Goal: Entertainment & Leisure: Consume media (video, audio)

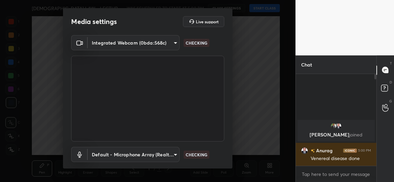
scroll to position [39, 0]
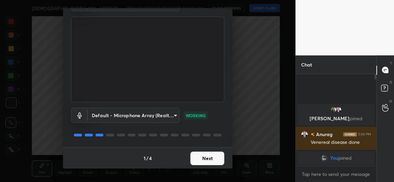
click at [201, 157] on button "Next" at bounding box center [207, 159] width 34 height 14
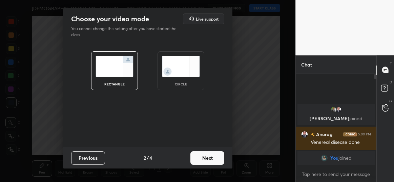
scroll to position [0, 0]
click at [174, 75] on img at bounding box center [181, 66] width 38 height 21
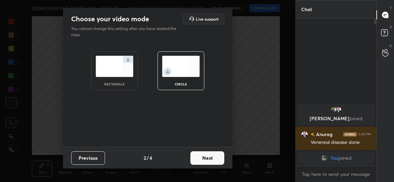
scroll to position [90, 79]
click at [202, 160] on button "Next" at bounding box center [207, 159] width 34 height 14
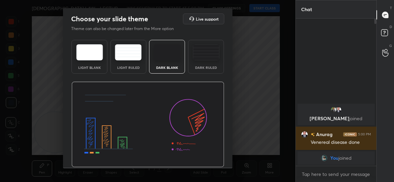
scroll to position [20, 0]
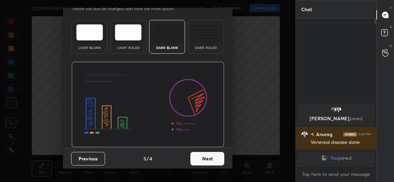
click at [206, 157] on button "Next" at bounding box center [207, 159] width 34 height 14
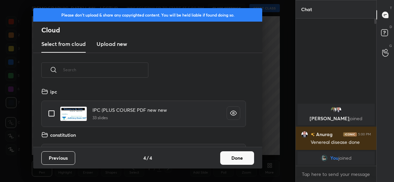
scroll to position [60, 217]
click at [230, 156] on button "Done" at bounding box center [237, 159] width 34 height 14
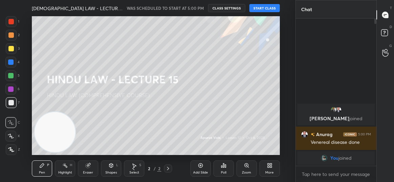
click at [260, 7] on button "START CLASS" at bounding box center [264, 8] width 30 height 8
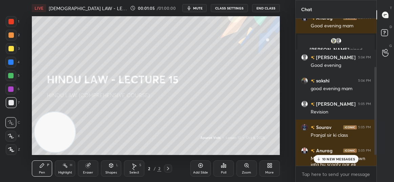
scroll to position [99, 0]
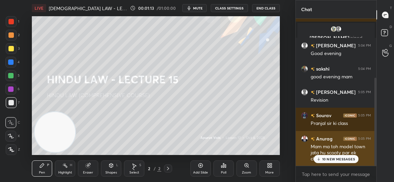
click at [324, 157] on p "10 NEW MESSAGES" at bounding box center [338, 159] width 33 height 4
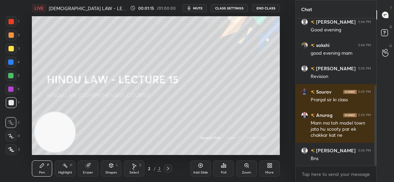
scroll to position [146, 0]
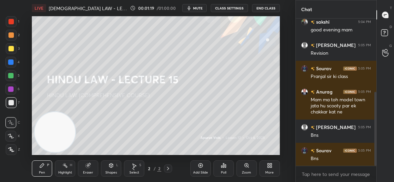
click at [264, 165] on div "More" at bounding box center [269, 169] width 20 height 16
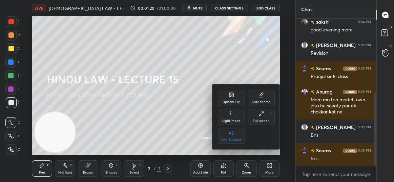
click at [231, 98] on div "Upload File" at bounding box center [231, 98] width 27 height 16
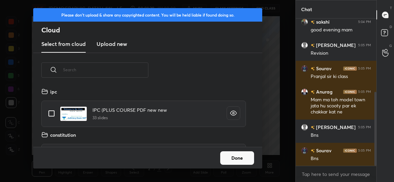
scroll to position [60, 217]
click at [108, 42] on h3 "Upload new" at bounding box center [111, 44] width 30 height 8
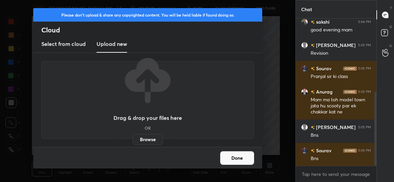
click at [147, 137] on label "Browse" at bounding box center [148, 139] width 30 height 11
click at [133, 137] on input "Browse" at bounding box center [133, 139] width 0 height 11
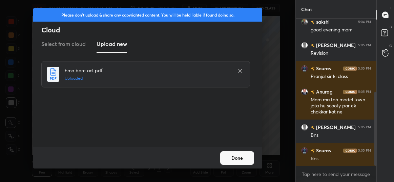
click at [243, 159] on button "Done" at bounding box center [237, 159] width 34 height 14
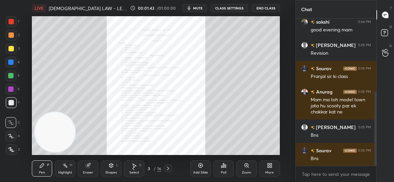
scroll to position [170, 0]
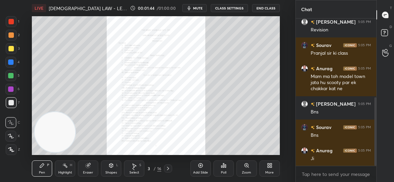
click at [168, 167] on icon at bounding box center [167, 168] width 5 height 5
click at [169, 166] on icon at bounding box center [167, 168] width 5 height 5
click at [169, 167] on icon at bounding box center [167, 168] width 5 height 5
click at [170, 167] on icon at bounding box center [167, 168] width 5 height 5
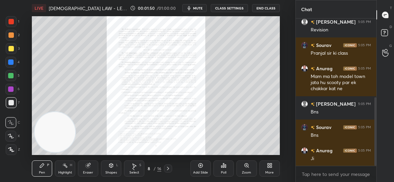
click at [169, 167] on icon at bounding box center [167, 168] width 5 height 5
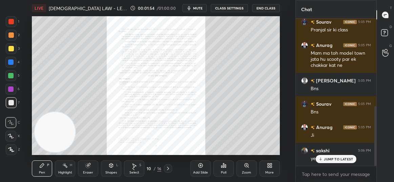
scroll to position [216, 0]
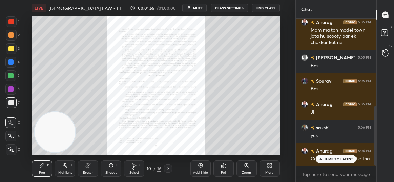
click at [245, 167] on icon at bounding box center [246, 166] width 4 height 4
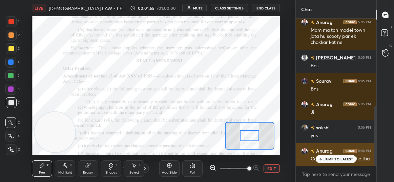
click at [329, 158] on p "JUMP TO LATEST" at bounding box center [338, 159] width 29 height 4
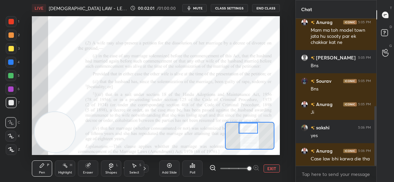
click at [112, 169] on icon at bounding box center [109, 168] width 5 height 5
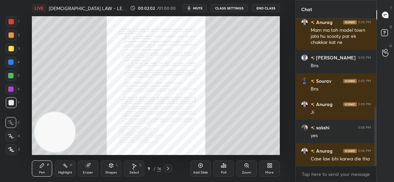
click at [246, 165] on icon at bounding box center [246, 166] width 4 height 4
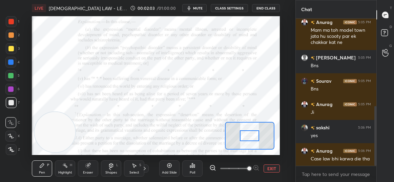
click at [254, 141] on div at bounding box center [249, 136] width 19 height 10
click at [10, 21] on div at bounding box center [10, 21] width 5 height 5
click at [173, 166] on div "Add Slide" at bounding box center [169, 169] width 20 height 16
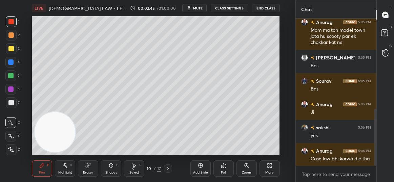
scroll to position [233, 0]
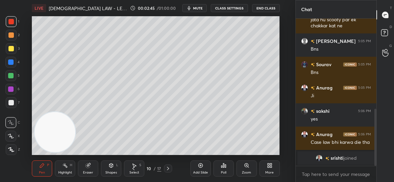
click at [9, 49] on div at bounding box center [10, 48] width 5 height 5
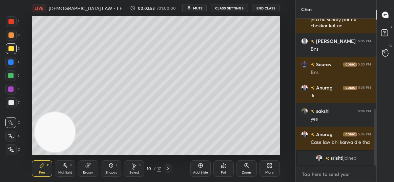
click at [326, 175] on textarea at bounding box center [336, 174] width 70 height 11
type textarea "x"
paste textarea "[URL][DOMAIN_NAME]"
type textarea "[URL][DOMAIN_NAME]"
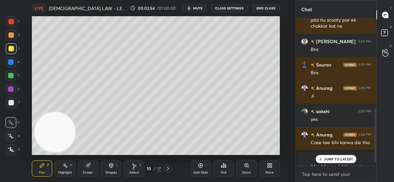
type textarea "x"
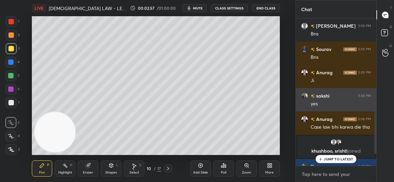
scroll to position [292, 0]
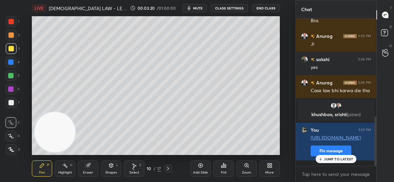
click at [12, 135] on icon at bounding box center [11, 136] width 6 height 5
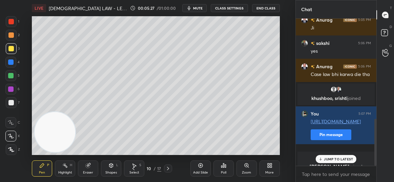
scroll to position [317, 0]
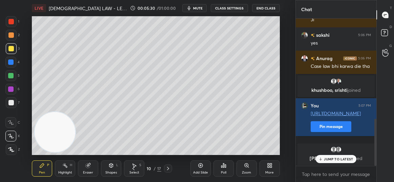
click at [90, 168] on icon at bounding box center [87, 165] width 5 height 5
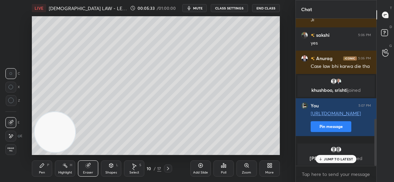
click at [42, 166] on icon at bounding box center [42, 166] width 4 height 4
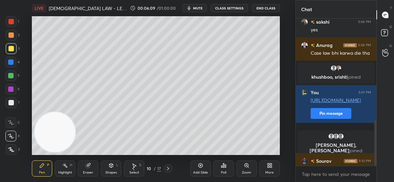
scroll to position [327, 0]
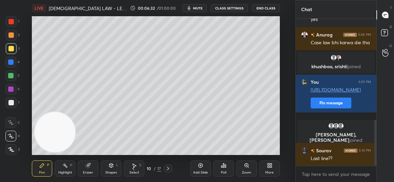
click at [168, 170] on icon at bounding box center [168, 168] width 2 height 3
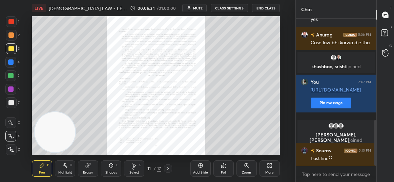
click at [132, 168] on icon at bounding box center [133, 168] width 5 height 5
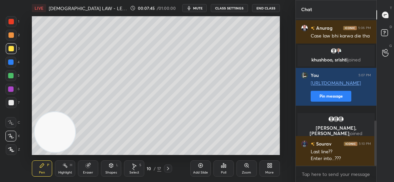
scroll to position [350, 0]
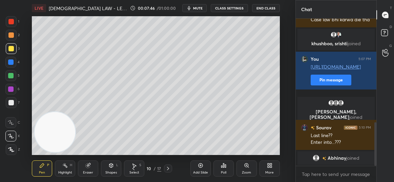
click at [193, 163] on div "Add Slide" at bounding box center [200, 169] width 20 height 16
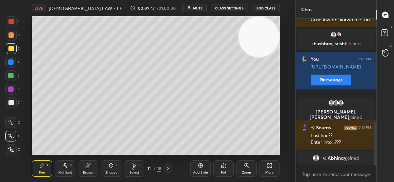
click at [131, 171] on icon at bounding box center [133, 168] width 5 height 5
click at [168, 168] on icon at bounding box center [167, 168] width 5 height 5
click at [130, 161] on div "Select S" at bounding box center [134, 169] width 20 height 16
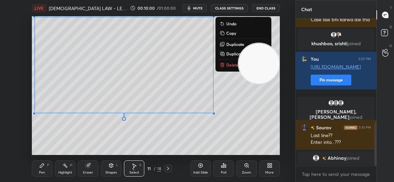
click at [221, 95] on div "0 ° Undo Copy Duplicate Duplicate to new slide Delete" at bounding box center [155, 85] width 247 height 139
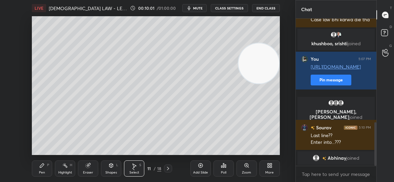
click at [46, 169] on div "Pen P" at bounding box center [42, 169] width 20 height 16
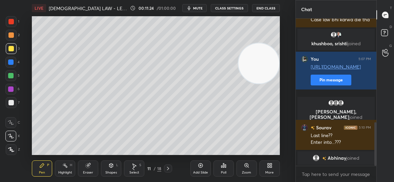
click at [198, 169] on div "Add Slide" at bounding box center [200, 169] width 20 height 16
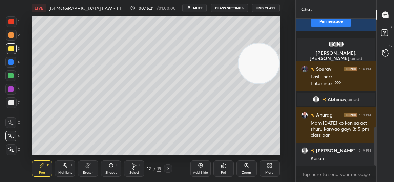
scroll to position [458, 0]
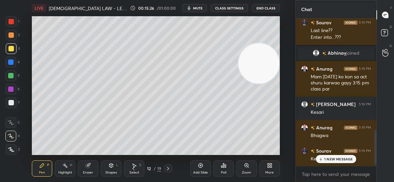
click at [324, 155] on div "1 NEW MESSAGE" at bounding box center [336, 159] width 40 height 8
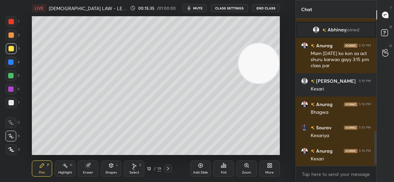
scroll to position [504, 0]
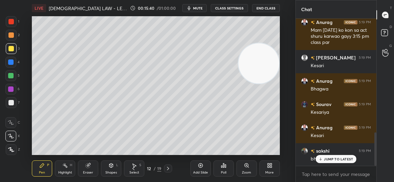
click at [331, 162] on div "JUMP TO LATEST" at bounding box center [335, 159] width 41 height 8
click at [169, 171] on icon at bounding box center [167, 168] width 5 height 5
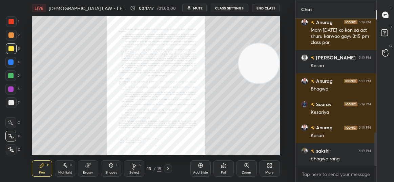
click at [135, 168] on icon at bounding box center [133, 168] width 5 height 5
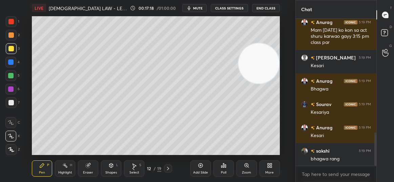
scroll to position [528, 0]
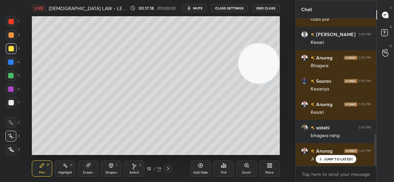
click at [133, 169] on icon at bounding box center [133, 168] width 2 height 3
click at [167, 167] on icon at bounding box center [167, 168] width 5 height 5
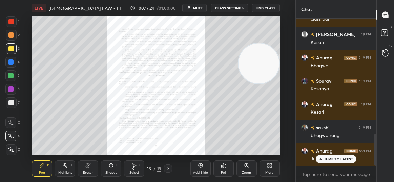
click at [197, 165] on div "Add Slide" at bounding box center [200, 169] width 20 height 16
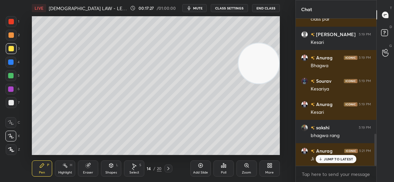
click at [134, 167] on icon at bounding box center [132, 168] width 5 height 5
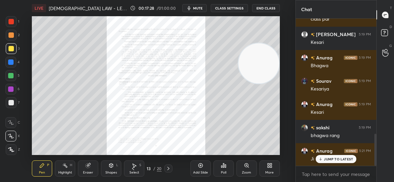
click at [133, 167] on icon at bounding box center [132, 168] width 5 height 5
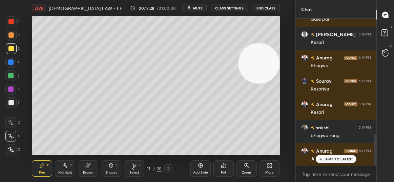
click at [133, 168] on icon at bounding box center [133, 168] width 2 height 3
click at [135, 168] on icon at bounding box center [132, 168] width 5 height 5
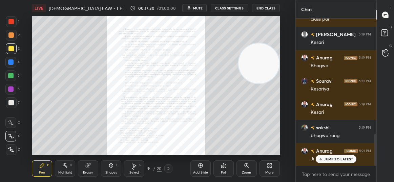
click at [247, 166] on icon at bounding box center [246, 166] width 4 height 4
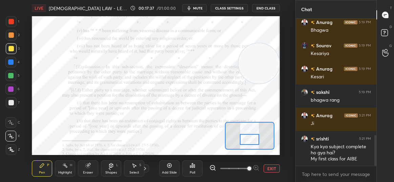
scroll to position [587, 0]
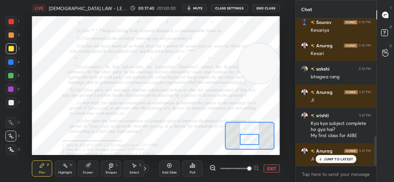
click at [172, 168] on icon at bounding box center [169, 165] width 5 height 5
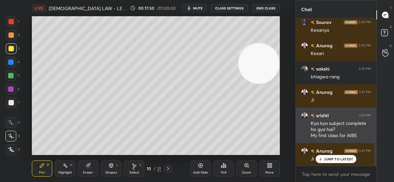
click at [320, 109] on div "srishti 5:21 PM Kya kya subject complete ho gya hai? My first class for AIBE" at bounding box center [335, 126] width 81 height 36
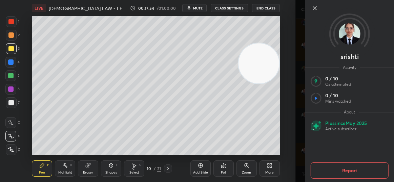
click at [315, 7] on icon at bounding box center [314, 7] width 3 height 3
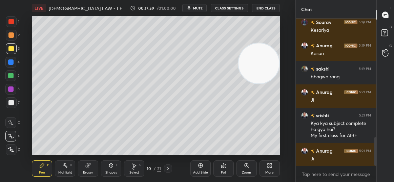
scroll to position [610, 0]
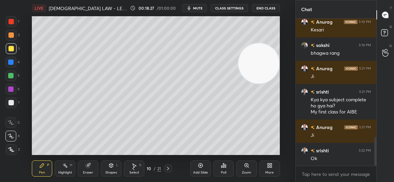
click at [87, 169] on div "Eraser" at bounding box center [88, 169] width 20 height 16
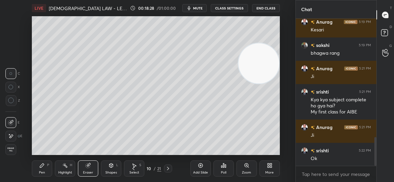
click at [12, 148] on span "Erase all" at bounding box center [11, 150] width 10 height 5
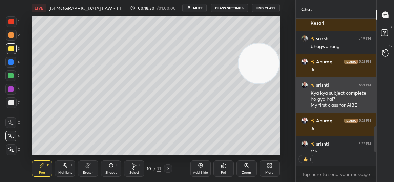
scroll to position [2, 2]
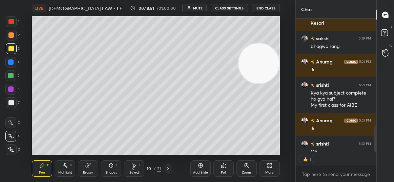
click at [89, 165] on icon at bounding box center [89, 164] width 4 height 3
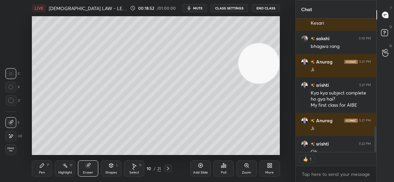
click at [12, 150] on span "Erase all" at bounding box center [11, 150] width 10 height 5
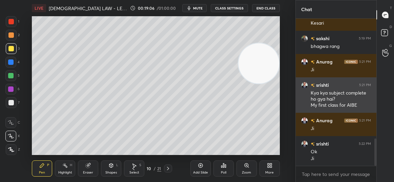
scroll to position [646, 0]
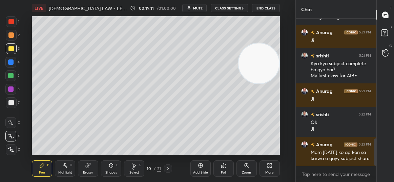
click at [84, 167] on div "Eraser" at bounding box center [88, 169] width 20 height 16
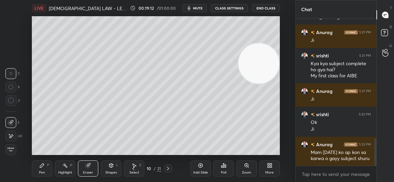
click at [13, 151] on span "Erase all" at bounding box center [11, 150] width 10 height 5
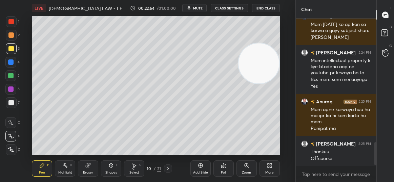
scroll to position [798, 0]
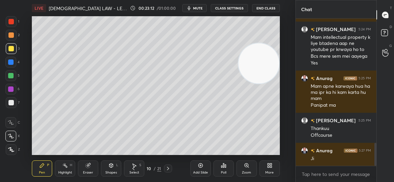
click at [196, 9] on span "mute" at bounding box center [197, 8] width 9 height 5
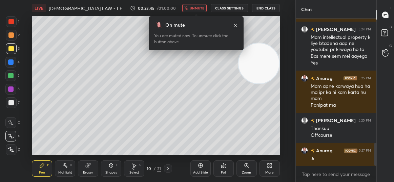
scroll to position [817, 0]
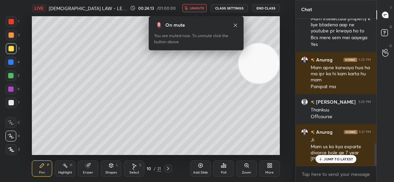
click at [196, 10] on span "unmute" at bounding box center [197, 8] width 15 height 5
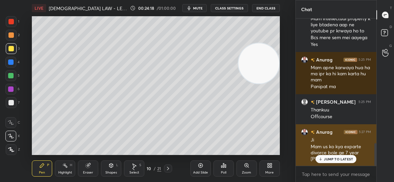
click at [330, 159] on p "JUMP TO LATEST" at bounding box center [338, 159] width 29 height 4
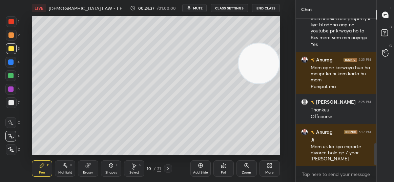
scroll to position [840, 0]
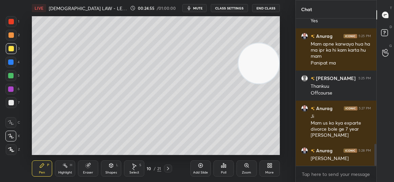
click at [133, 168] on icon at bounding box center [133, 168] width 2 height 3
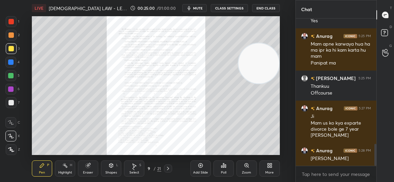
click at [245, 167] on icon at bounding box center [246, 166] width 4 height 4
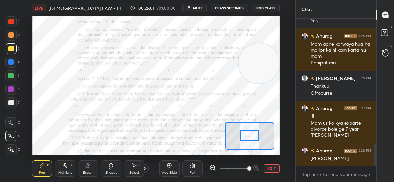
click at [250, 137] on div at bounding box center [249, 136] width 19 height 10
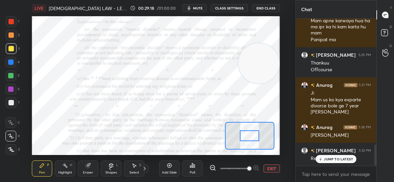
scroll to position [880, 0]
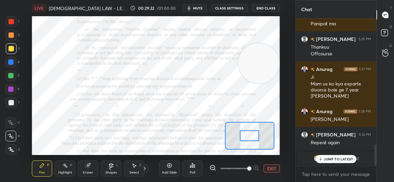
click at [333, 156] on span "PIYUSH" at bounding box center [336, 158] width 17 height 5
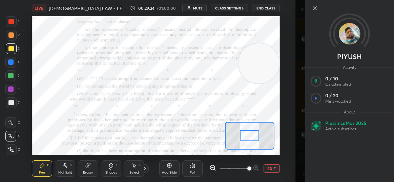
click at [317, 8] on icon at bounding box center [314, 8] width 8 height 8
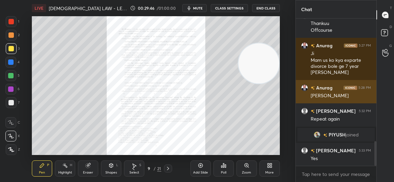
scroll to position [733, 0]
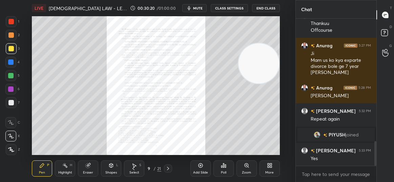
click at [201, 168] on icon at bounding box center [200, 165] width 5 height 5
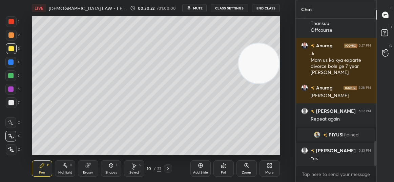
click at [14, 22] on div at bounding box center [10, 21] width 5 height 5
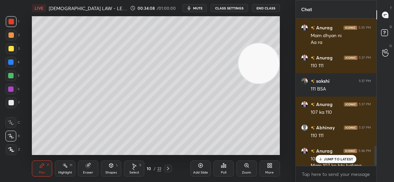
scroll to position [940, 0]
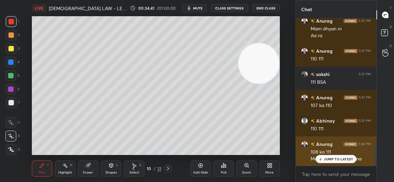
click at [323, 158] on icon at bounding box center [320, 159] width 4 height 4
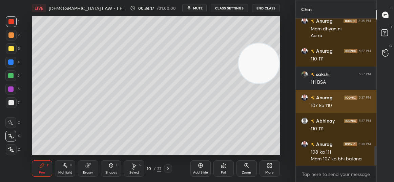
scroll to position [963, 0]
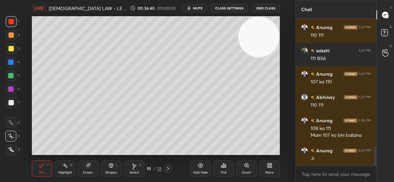
click at [7, 52] on div at bounding box center [11, 48] width 11 height 11
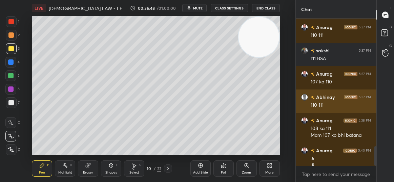
scroll to position [970, 0]
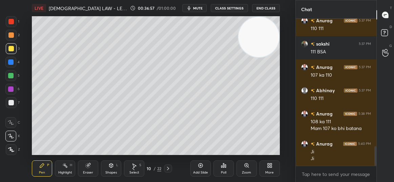
click at [87, 168] on icon at bounding box center [88, 166] width 4 height 4
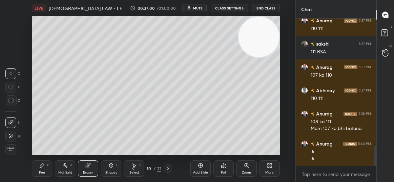
click at [50, 166] on div "Pen P" at bounding box center [42, 169] width 20 height 16
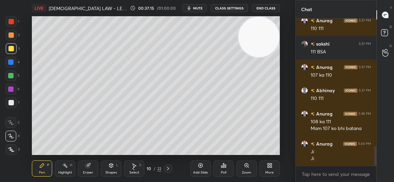
click at [203, 163] on icon at bounding box center [200, 165] width 5 height 5
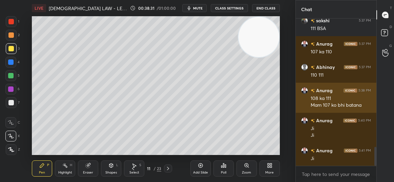
scroll to position [1017, 0]
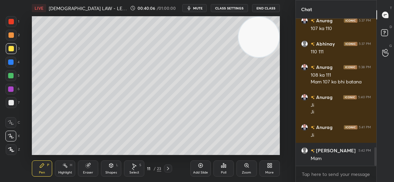
click at [131, 167] on icon at bounding box center [132, 168] width 5 height 5
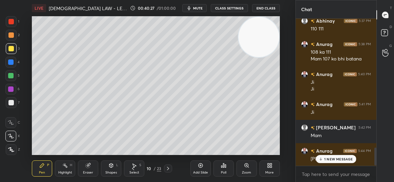
scroll to position [1063, 0]
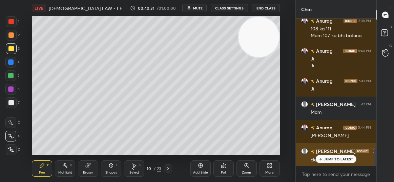
click at [331, 160] on p "JUMP TO LATEST" at bounding box center [338, 159] width 29 height 4
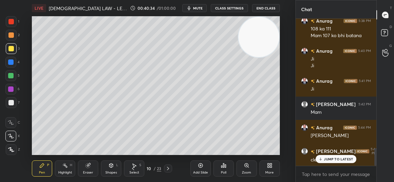
scroll to position [1086, 0]
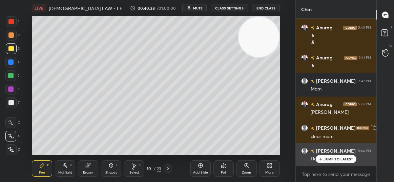
click at [324, 160] on div "JUMP TO LATEST" at bounding box center [335, 159] width 41 height 8
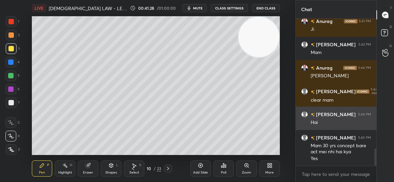
scroll to position [1130, 0]
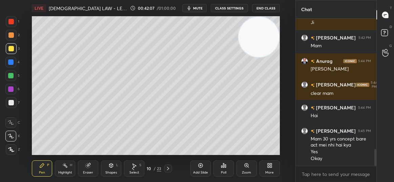
click at [199, 171] on div "Add Slide" at bounding box center [200, 169] width 20 height 16
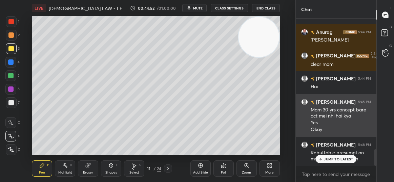
click at [325, 160] on p "JUMP TO LATEST" at bounding box center [338, 159] width 29 height 4
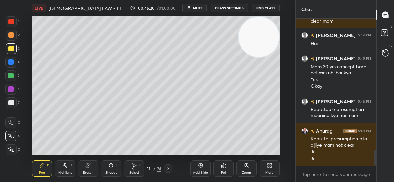
scroll to position [1226, 0]
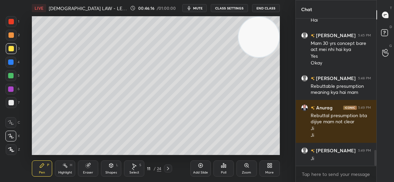
click at [191, 170] on div "Add Slide" at bounding box center [200, 169] width 20 height 16
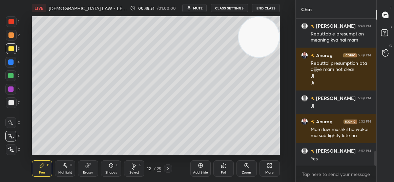
scroll to position [1302, 0]
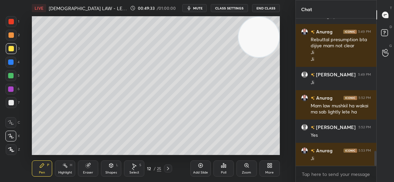
click at [197, 165] on div "Add Slide" at bounding box center [200, 169] width 20 height 16
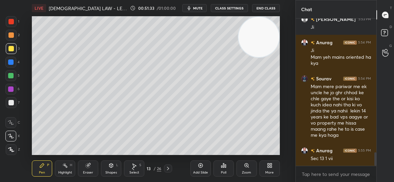
scroll to position [1486, 0]
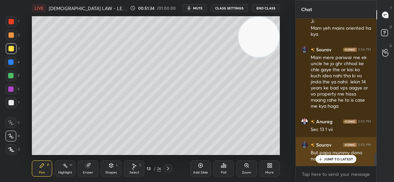
click at [320, 156] on div "JUMP TO LATEST" at bounding box center [335, 159] width 41 height 8
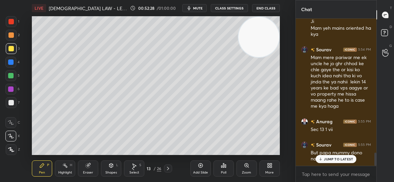
scroll to position [1509, 0]
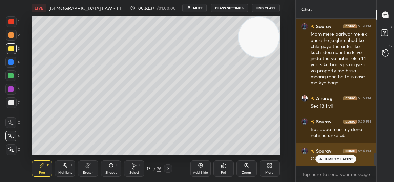
click at [328, 156] on div "JUMP TO LATEST" at bounding box center [335, 159] width 41 height 8
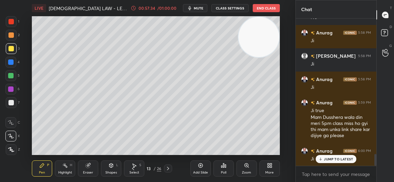
scroll to position [1698, 0]
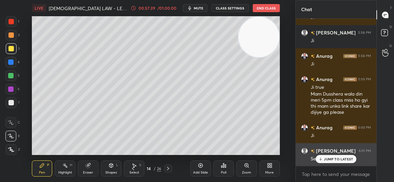
click at [322, 159] on icon at bounding box center [320, 159] width 4 height 4
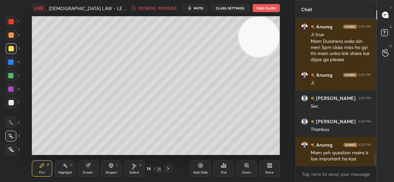
scroll to position [1757, 0]
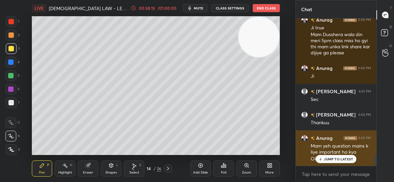
click at [327, 160] on p "JUMP TO LATEST" at bounding box center [338, 159] width 29 height 4
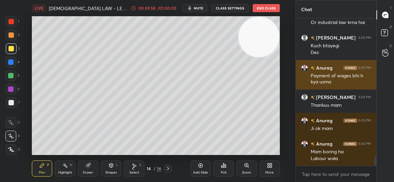
scroll to position [2000, 0]
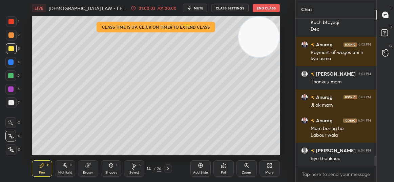
click at [273, 7] on button "End Class" at bounding box center [265, 8] width 27 height 8
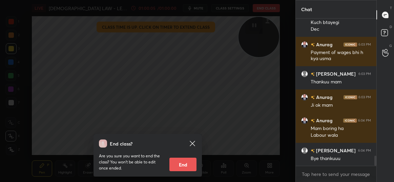
click at [186, 161] on button "End" at bounding box center [182, 165] width 27 height 14
type textarea "x"
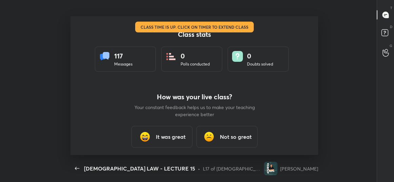
scroll to position [0, 0]
click at [154, 141] on div "It was great" at bounding box center [161, 137] width 61 height 22
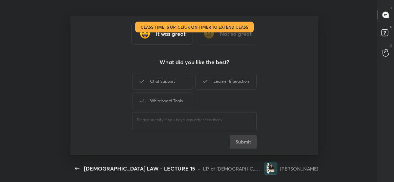
click at [152, 90] on div "Chat Support Learner Interaction Whiteboard Tools" at bounding box center [194, 91] width 125 height 39
click at [155, 72] on div "Chat Support Learner Interaction Whiteboard Tools" at bounding box center [194, 91] width 125 height 39
click at [155, 75] on div "Chat Support" at bounding box center [162, 81] width 61 height 17
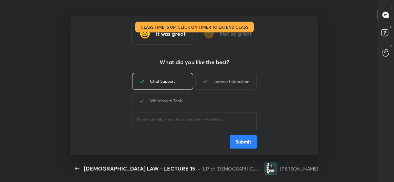
click at [216, 80] on div "Learner Interaction" at bounding box center [225, 81] width 61 height 17
click at [177, 95] on div "Whiteboard Tools" at bounding box center [162, 101] width 61 height 17
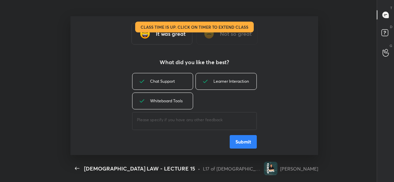
click at [239, 140] on button "Submit" at bounding box center [242, 142] width 27 height 14
